Goal: Check status: Check status

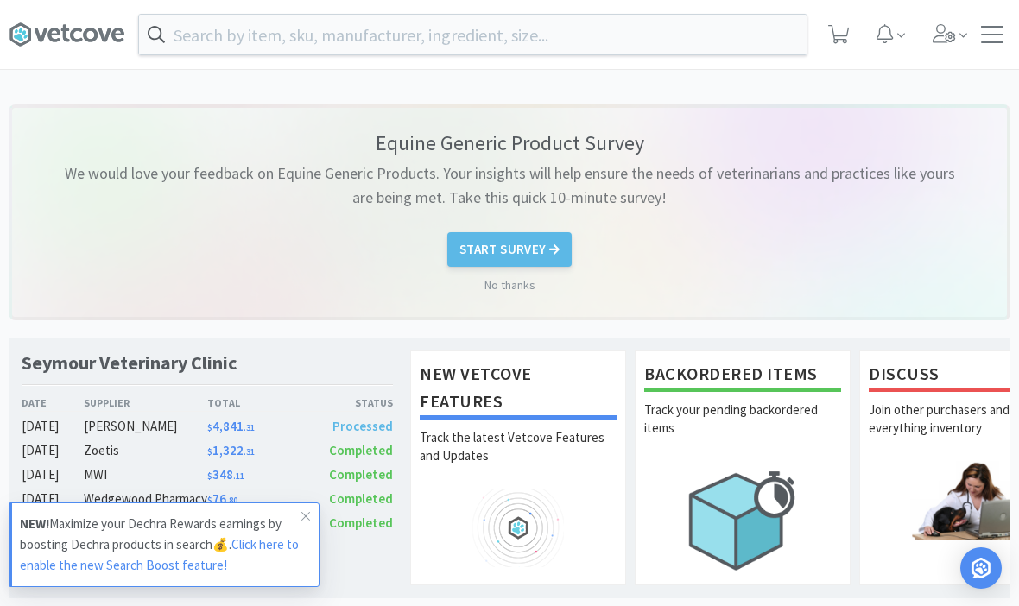
click at [985, 34] on div at bounding box center [992, 34] width 22 height 17
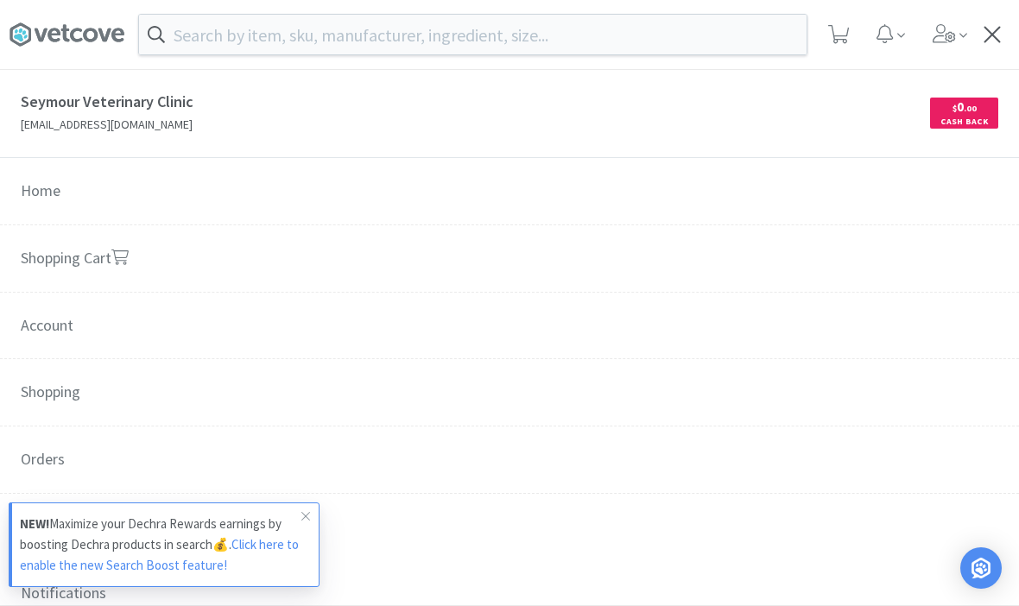
click at [98, 254] on link "Shopping Cart" at bounding box center [509, 259] width 1019 height 68
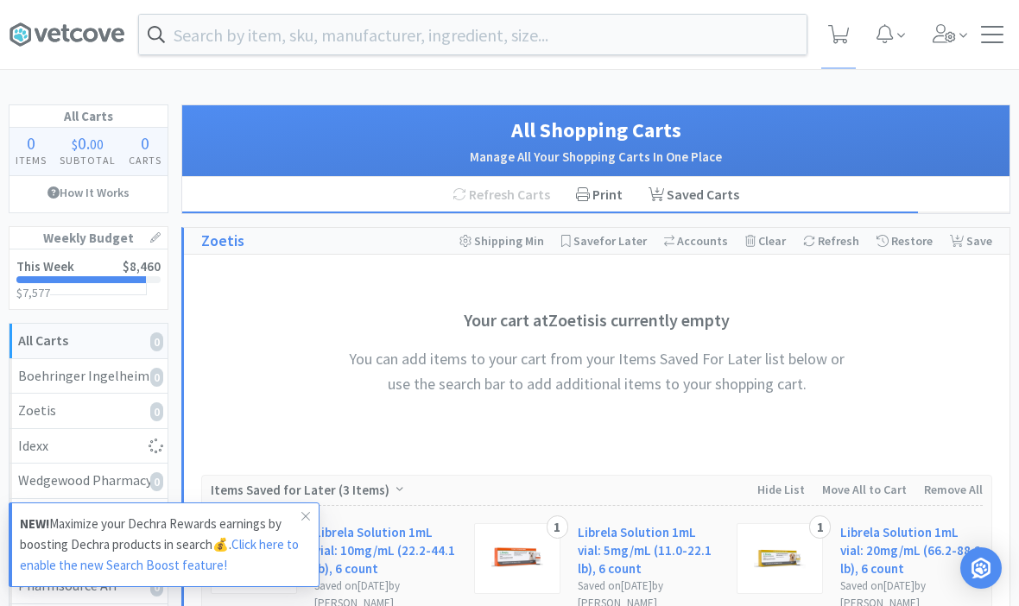
click at [300, 515] on span at bounding box center [306, 517] width 24 height 28
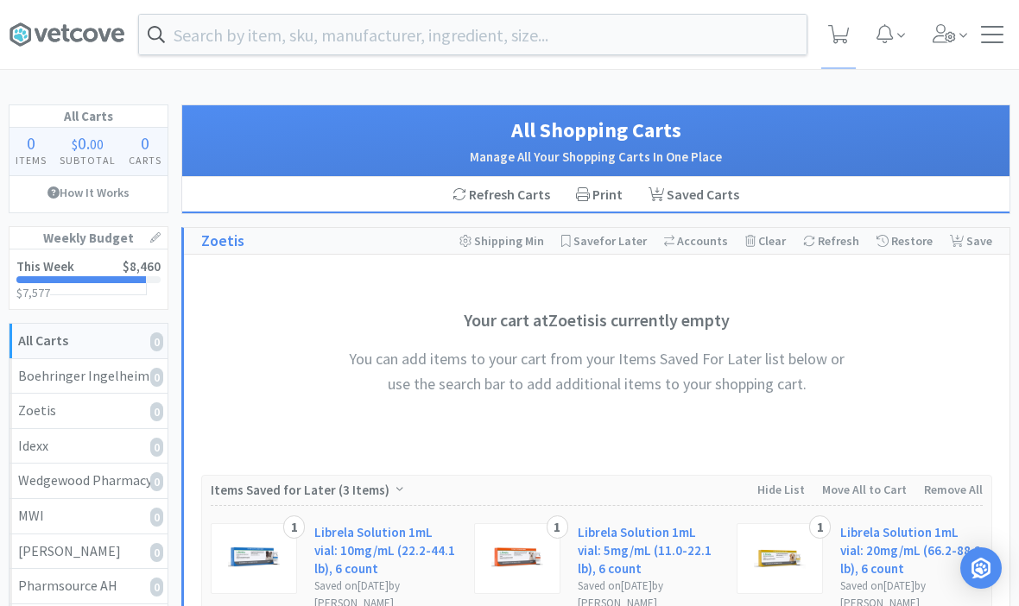
click at [991, 28] on div at bounding box center [992, 34] width 22 height 17
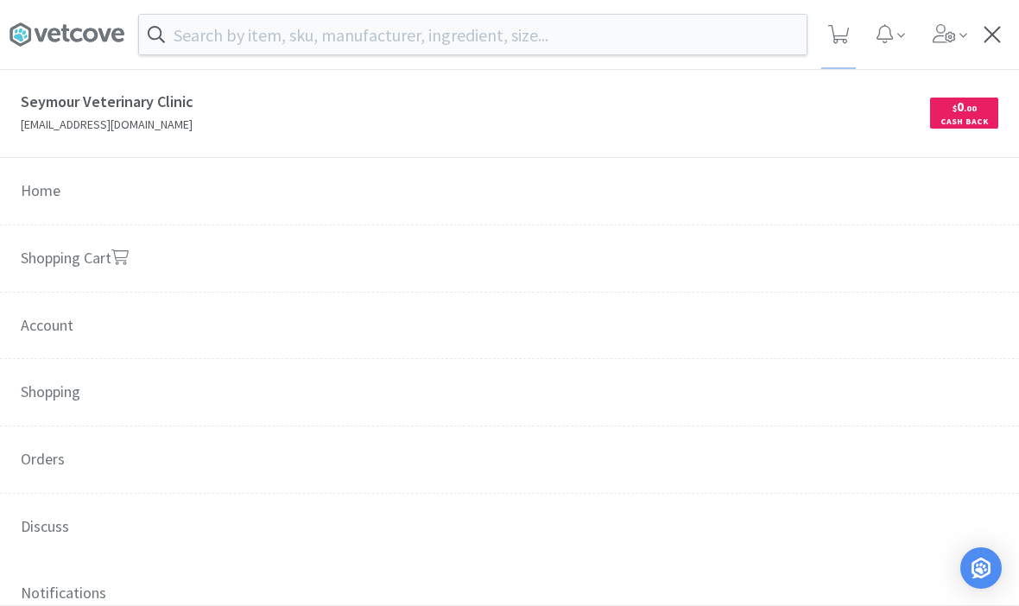
click at [40, 455] on span "Orders" at bounding box center [509, 461] width 1019 height 68
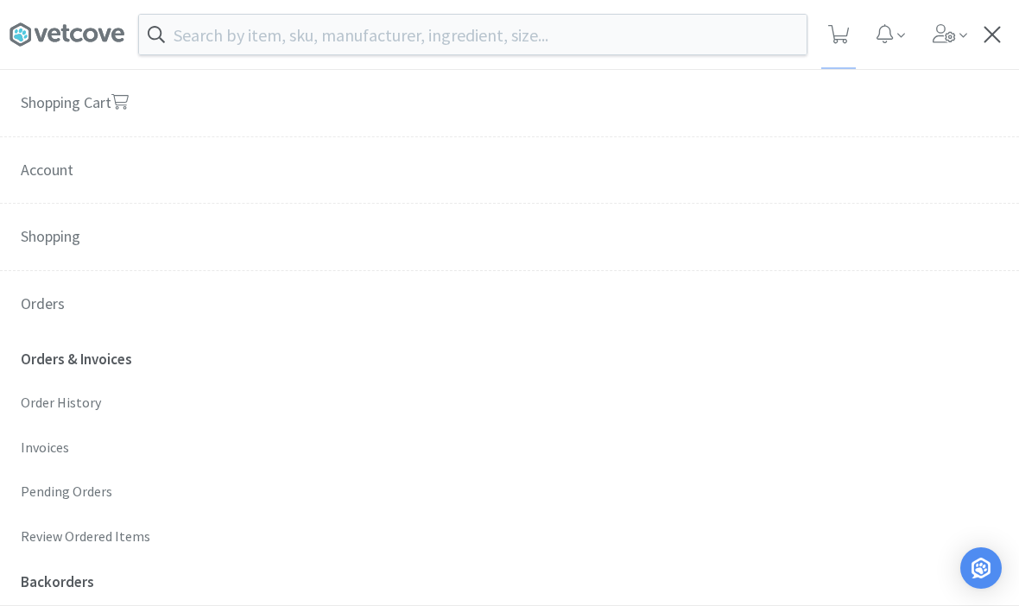
scroll to position [165, 0]
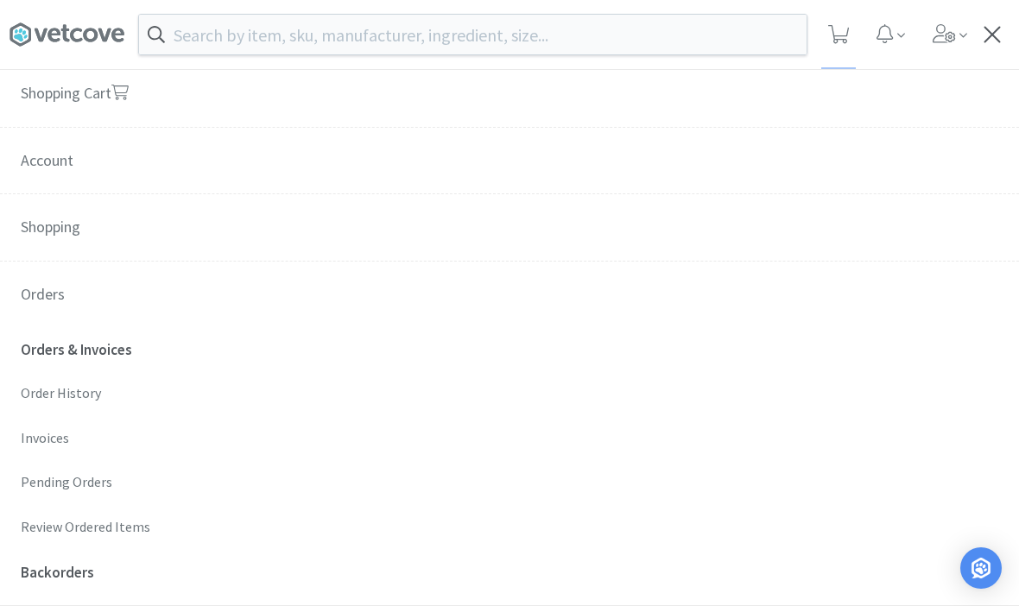
click at [49, 398] on p "Order History" at bounding box center [510, 394] width 978 height 22
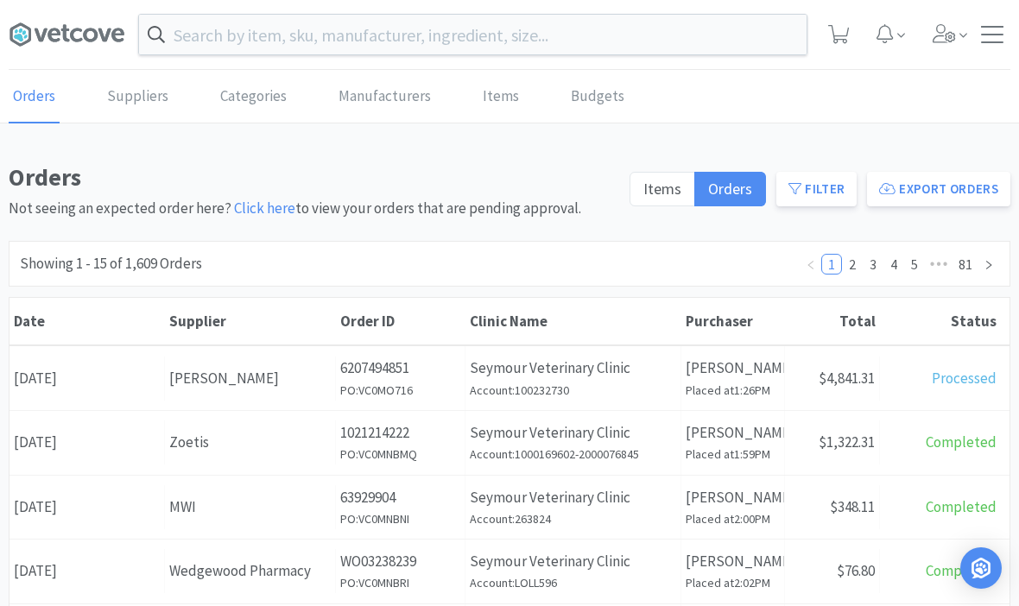
click at [78, 390] on div "Date [DATE]" at bounding box center [87, 379] width 155 height 44
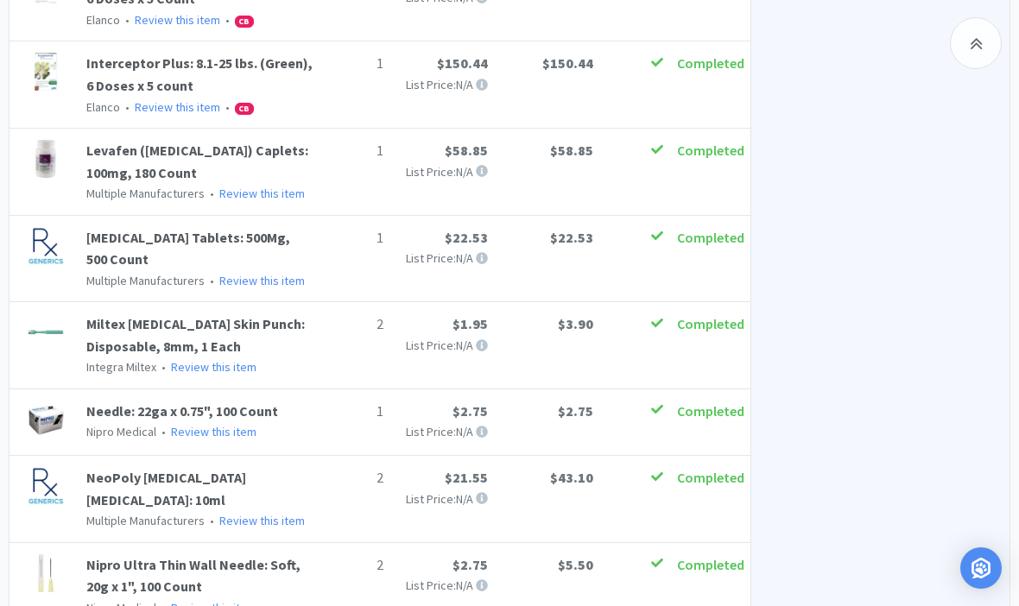
scroll to position [1768, 0]
